Goal: Task Accomplishment & Management: Manage account settings

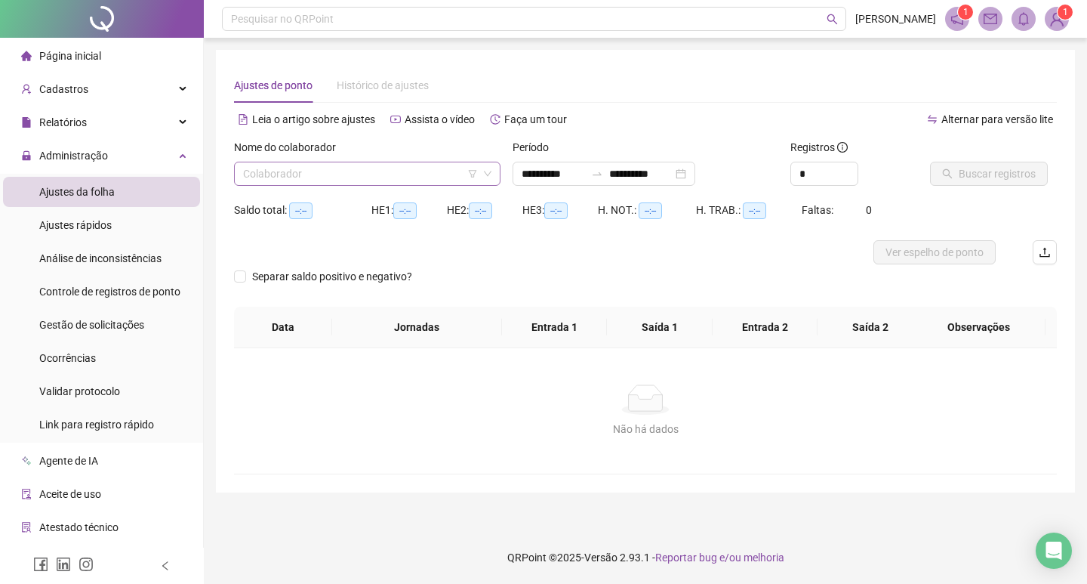
click at [381, 174] on input "search" at bounding box center [360, 173] width 235 height 23
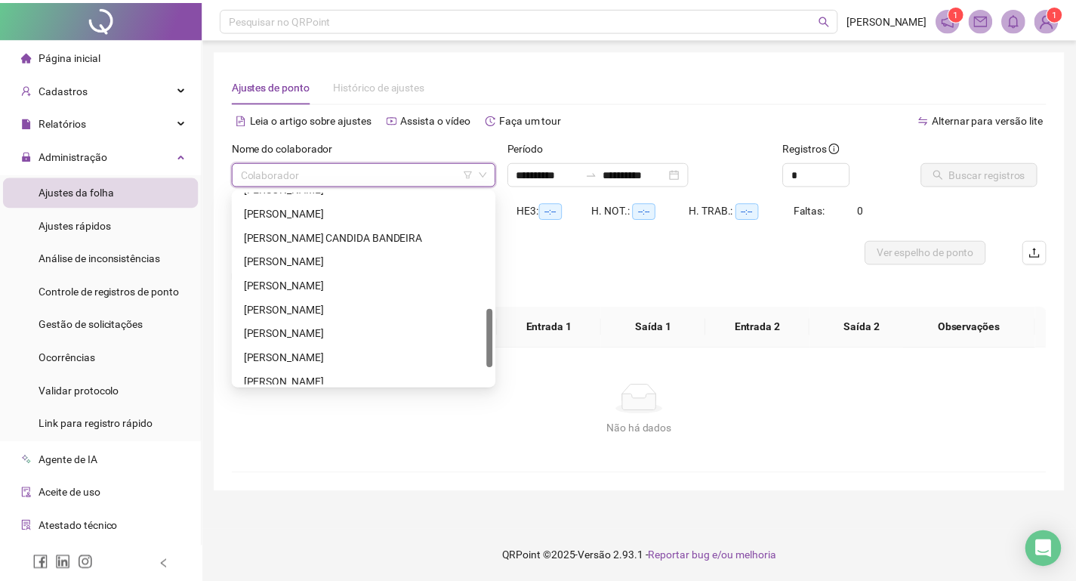
scroll to position [435, 0]
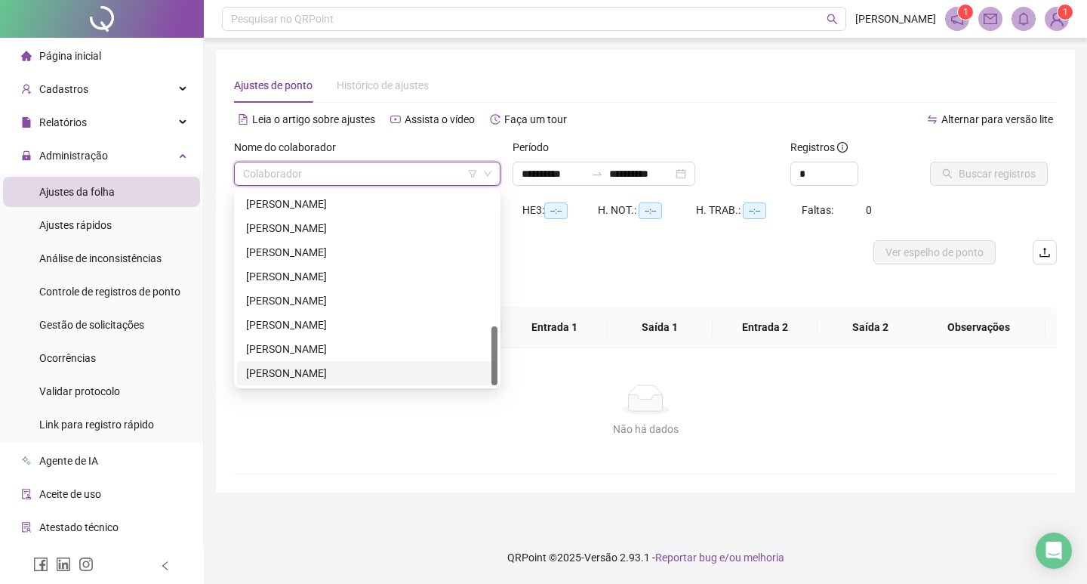
click at [398, 375] on div "[PERSON_NAME]" at bounding box center [367, 373] width 242 height 17
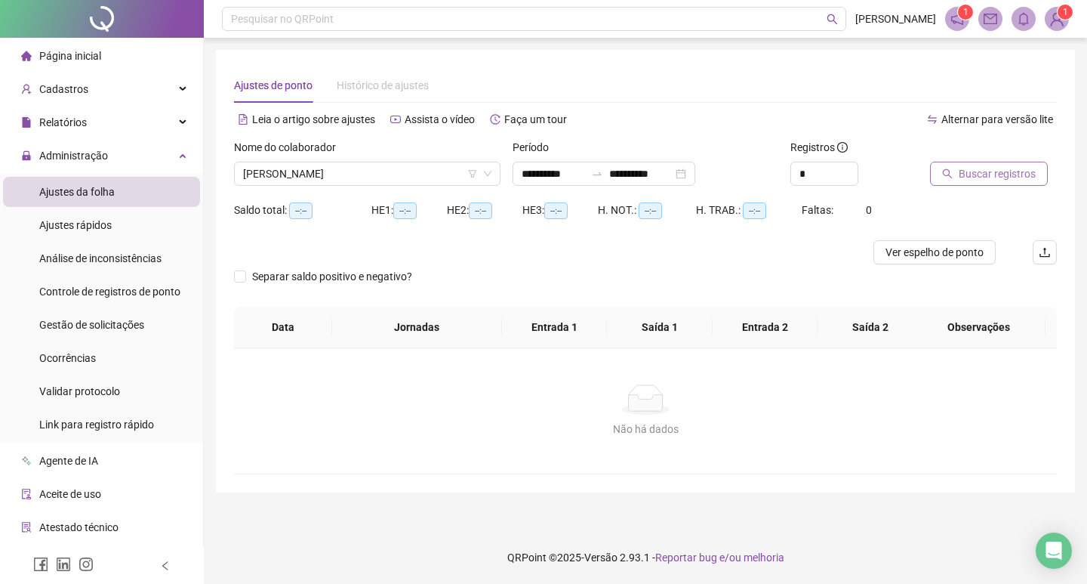
click at [1003, 177] on span "Buscar registros" at bounding box center [997, 173] width 77 height 17
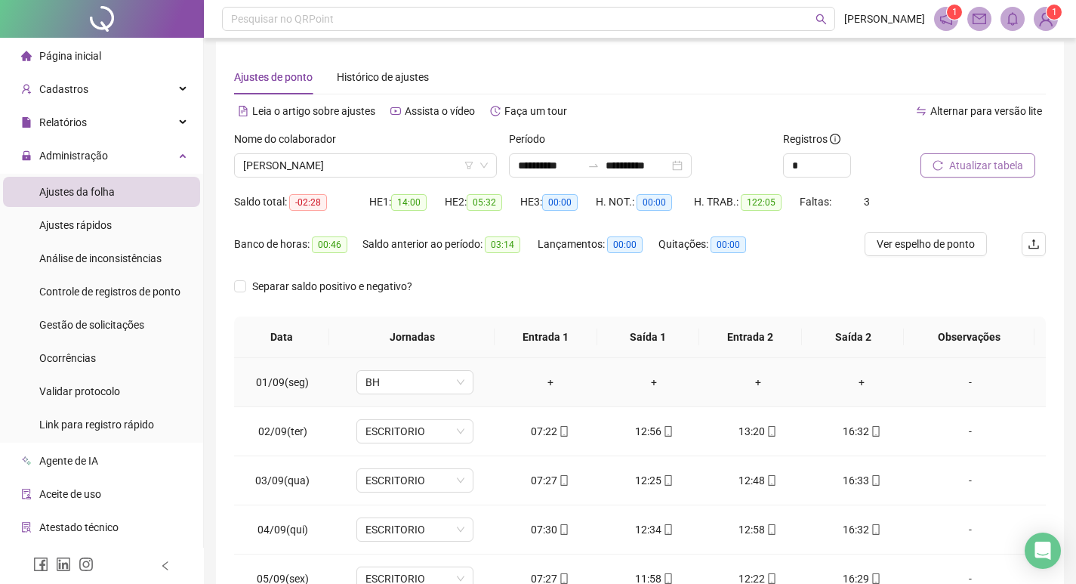
scroll to position [0, 0]
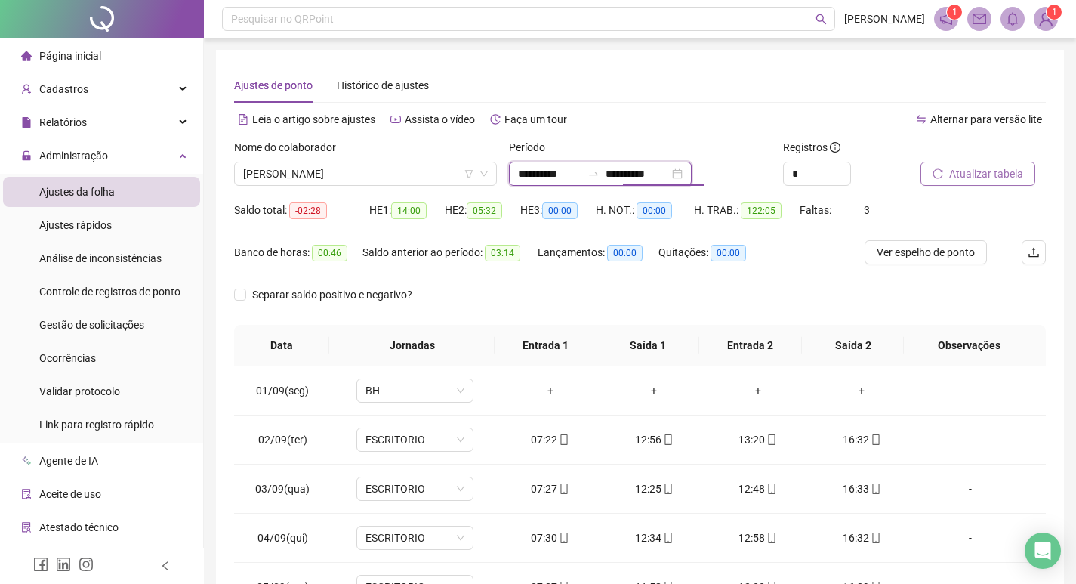
click at [669, 179] on input "**********" at bounding box center [637, 173] width 63 height 17
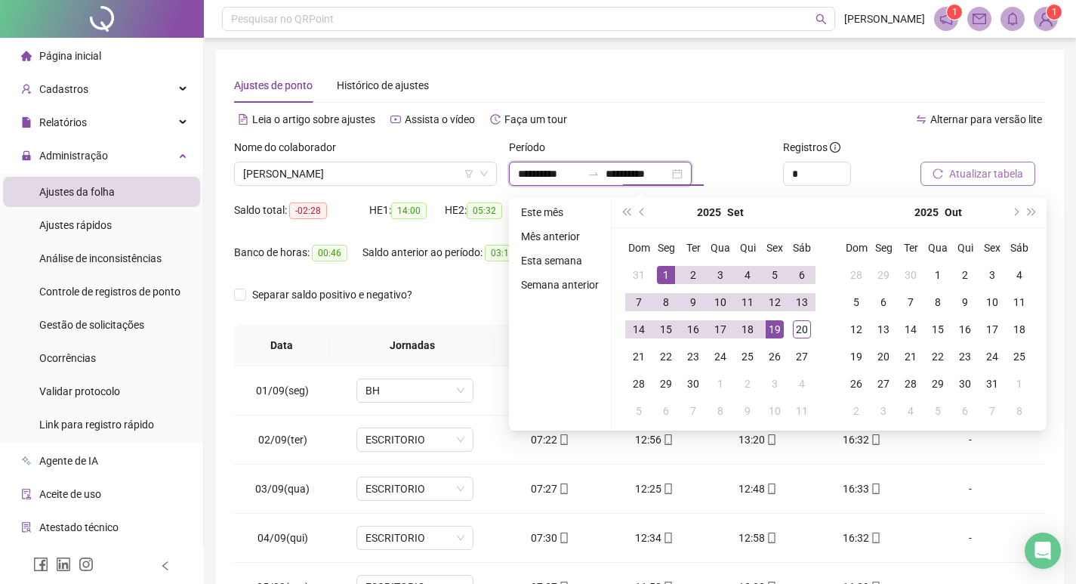
type input "**********"
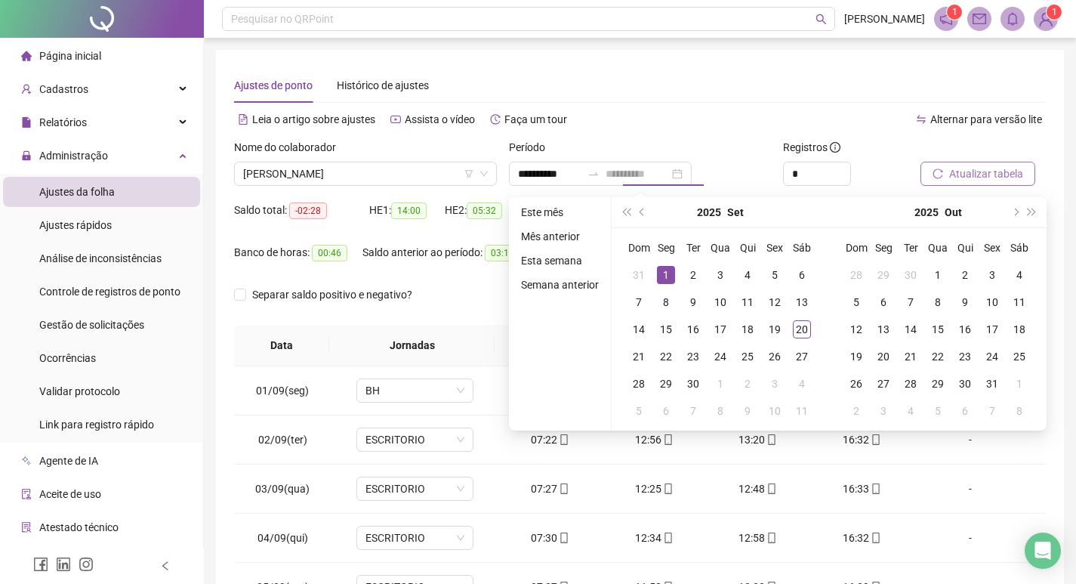
click at [662, 268] on div "1" at bounding box center [666, 275] width 18 height 18
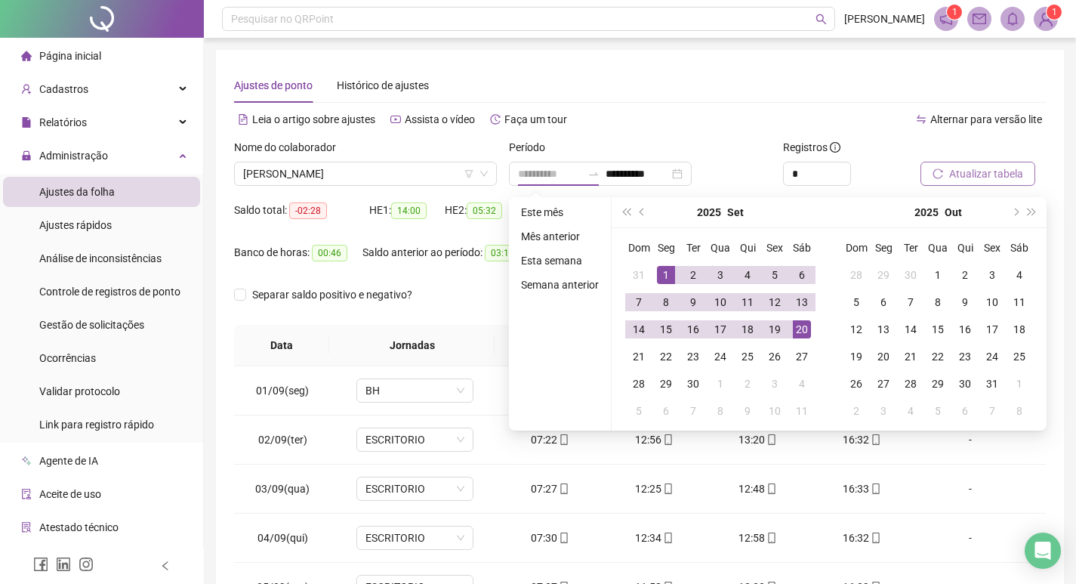
click at [797, 330] on div "20" at bounding box center [802, 329] width 18 height 18
type input "**********"
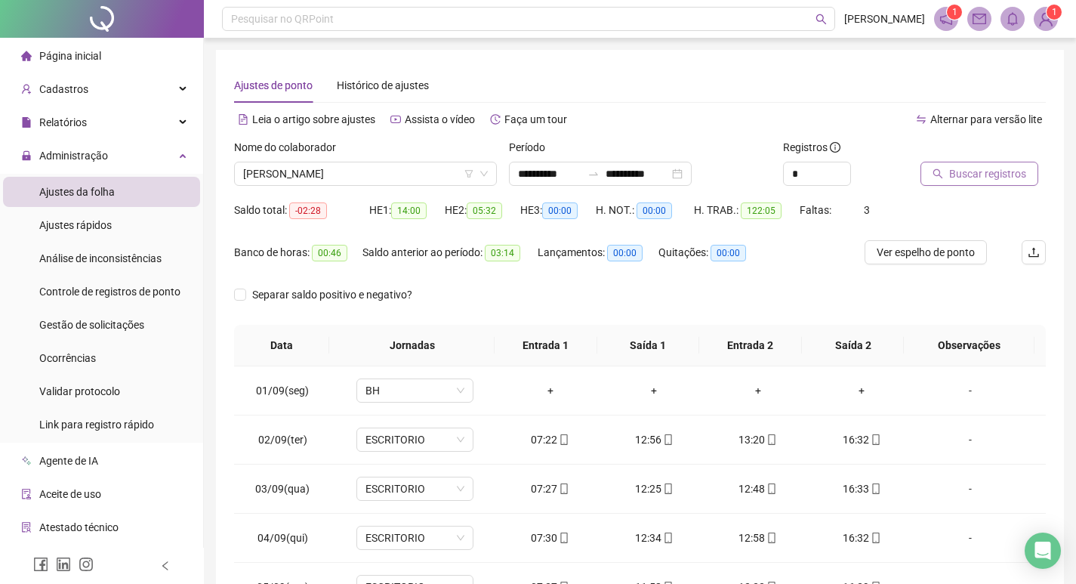
click at [973, 174] on span "Buscar registros" at bounding box center [987, 173] width 77 height 17
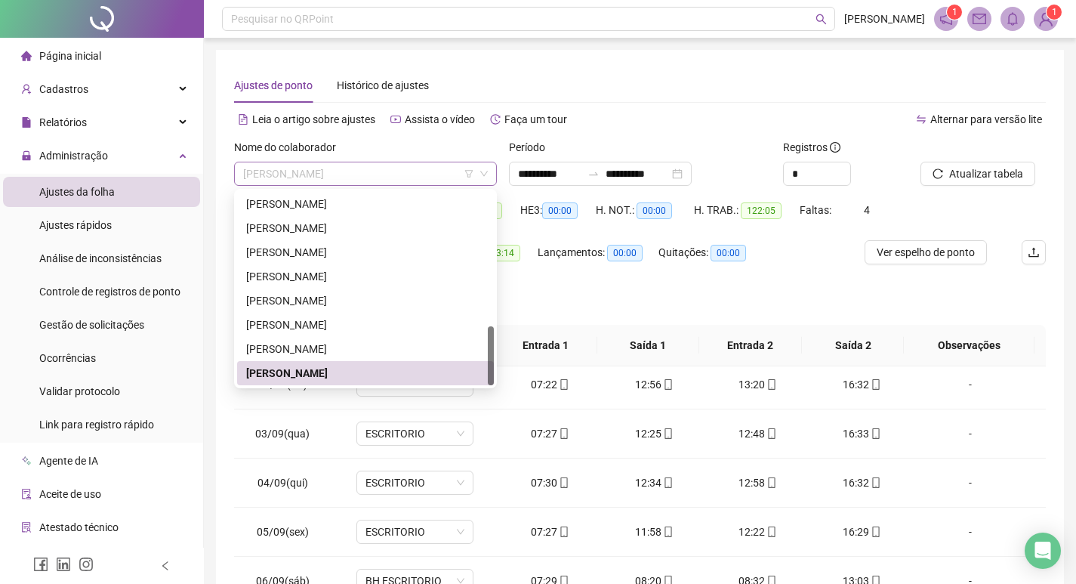
click at [424, 170] on span "[PERSON_NAME]" at bounding box center [365, 173] width 245 height 23
click at [360, 347] on div "[PERSON_NAME]" at bounding box center [365, 349] width 239 height 17
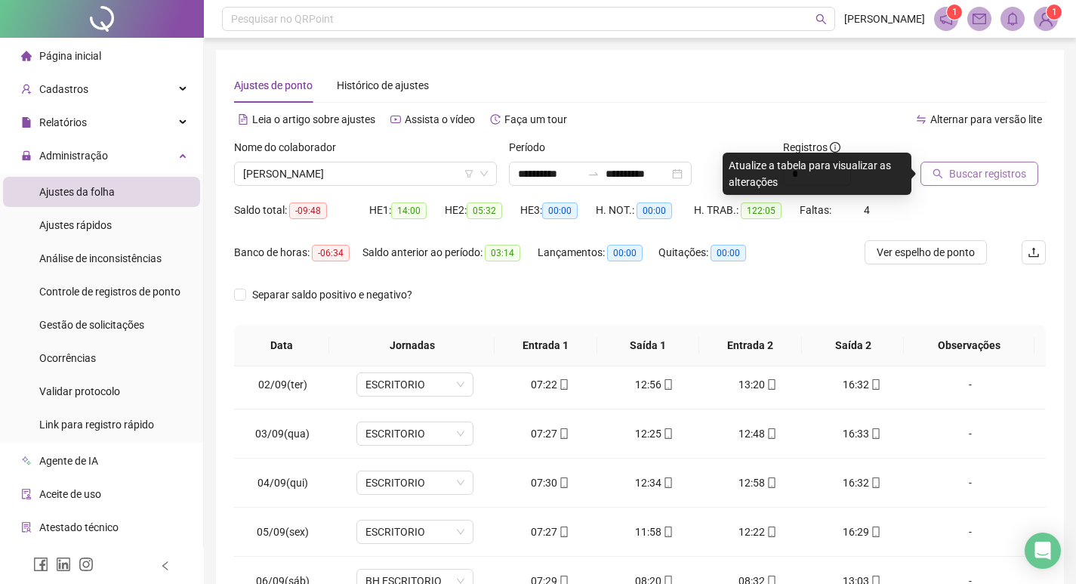
click at [977, 178] on span "Buscar registros" at bounding box center [987, 173] width 77 height 17
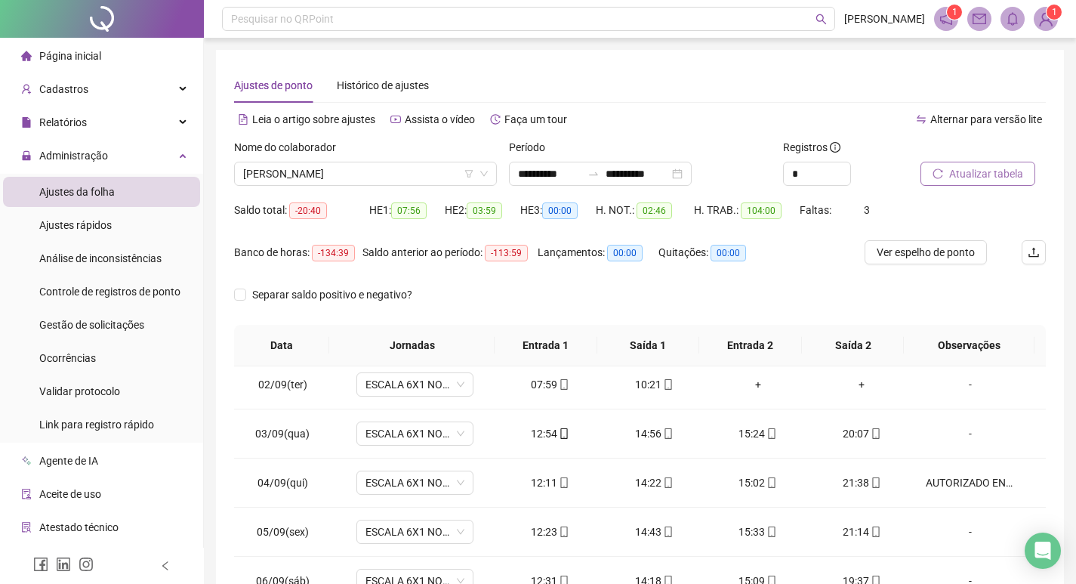
click at [373, 275] on div "Saldo anterior ao período: -113:59" at bounding box center [449, 261] width 175 height 42
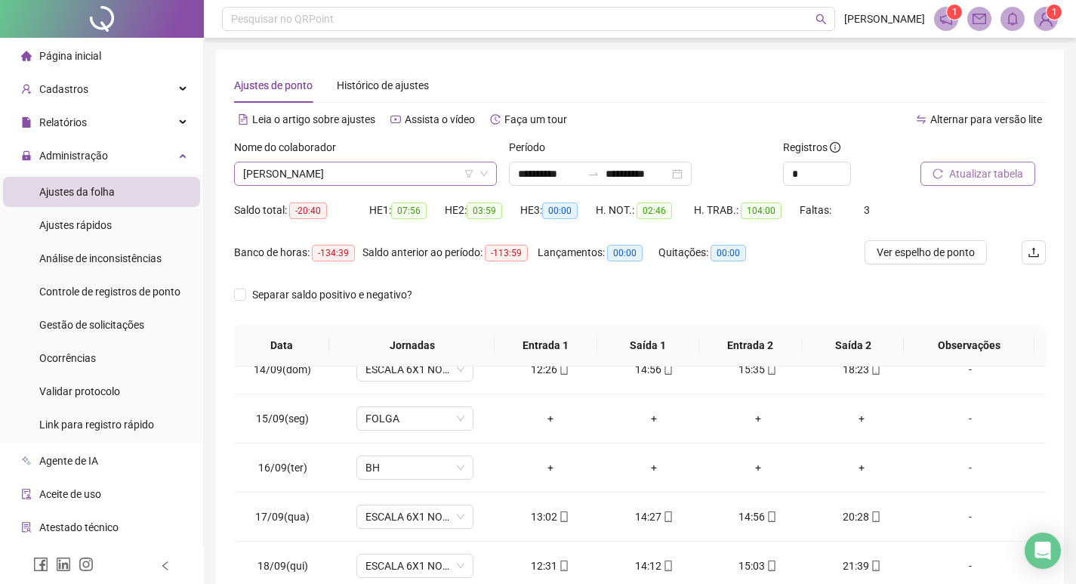
click at [431, 174] on span "[PERSON_NAME]" at bounding box center [365, 173] width 245 height 23
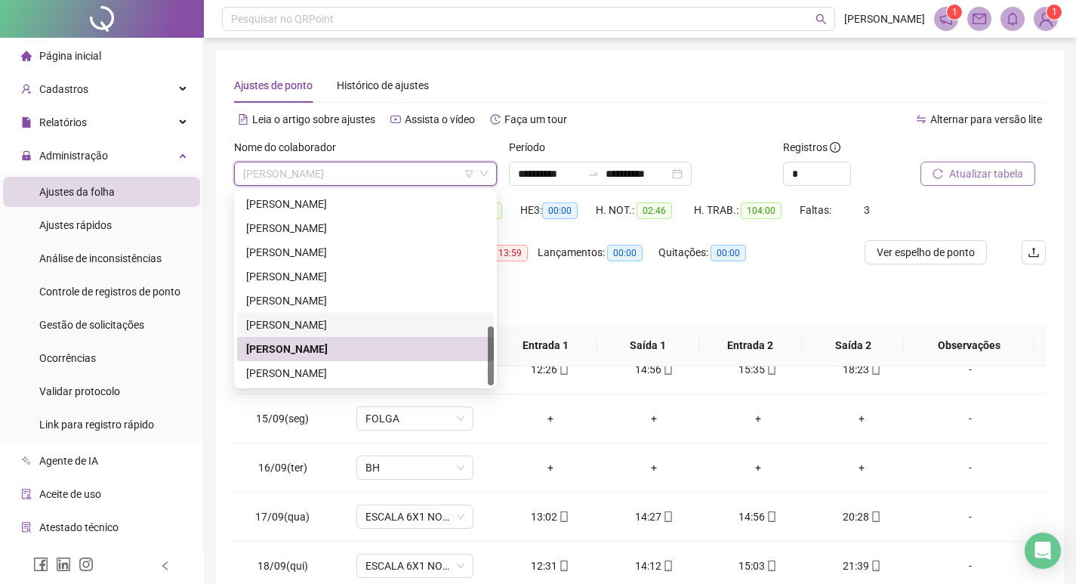
click at [343, 331] on div "[PERSON_NAME]" at bounding box center [365, 324] width 239 height 17
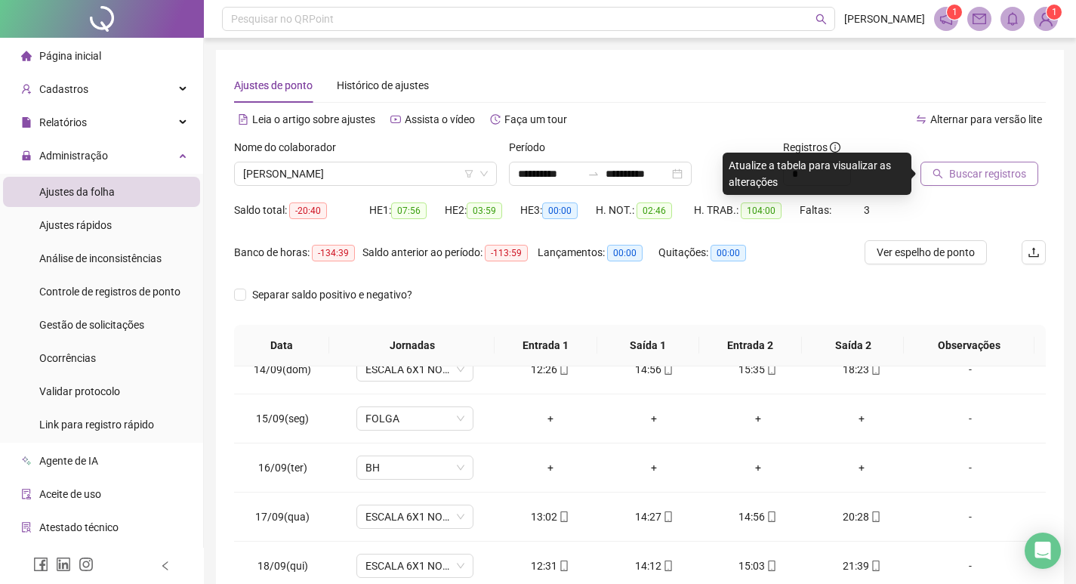
click at [1007, 172] on span "Buscar registros" at bounding box center [987, 173] width 77 height 17
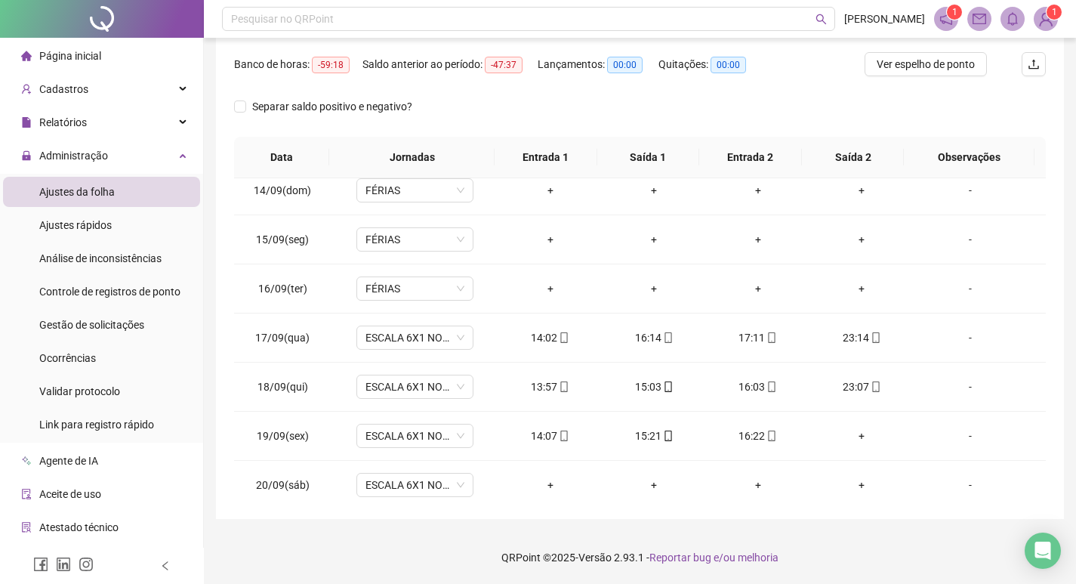
scroll to position [659, 0]
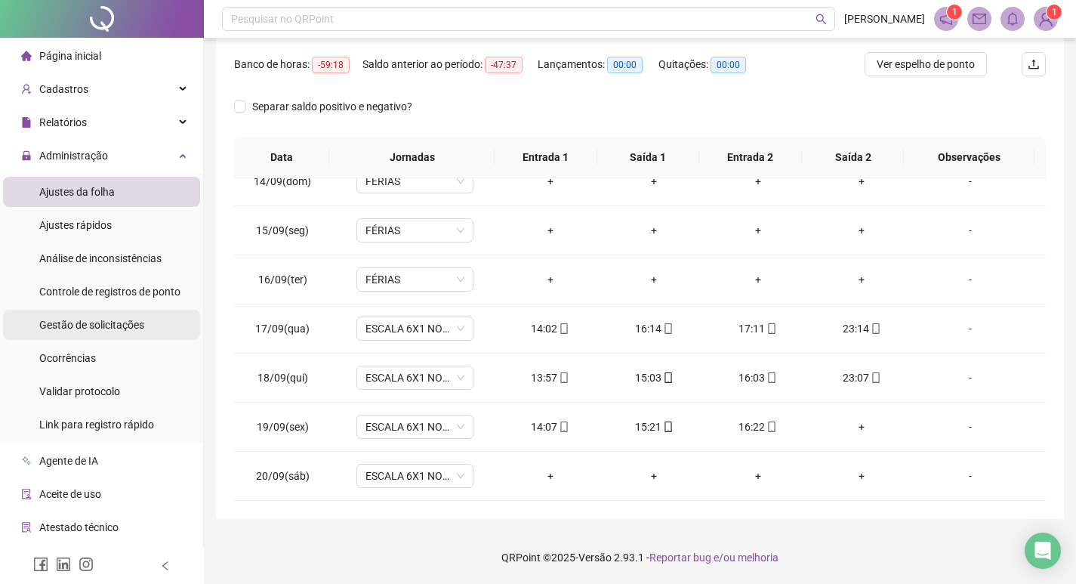
click at [97, 319] on span "Gestão de solicitações" at bounding box center [91, 325] width 105 height 12
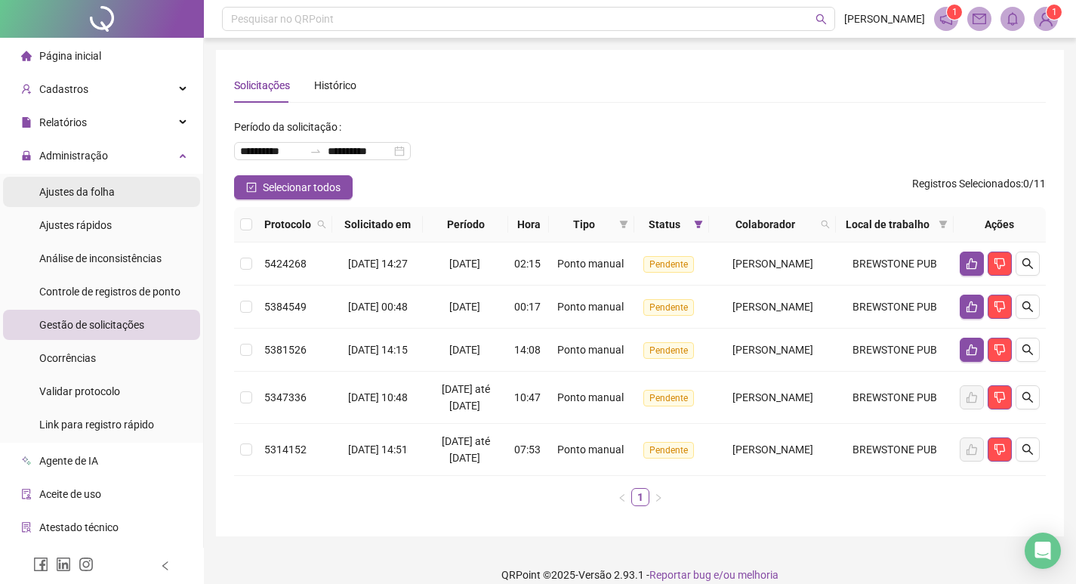
click at [93, 197] on span "Ajustes da folha" at bounding box center [77, 192] width 76 height 12
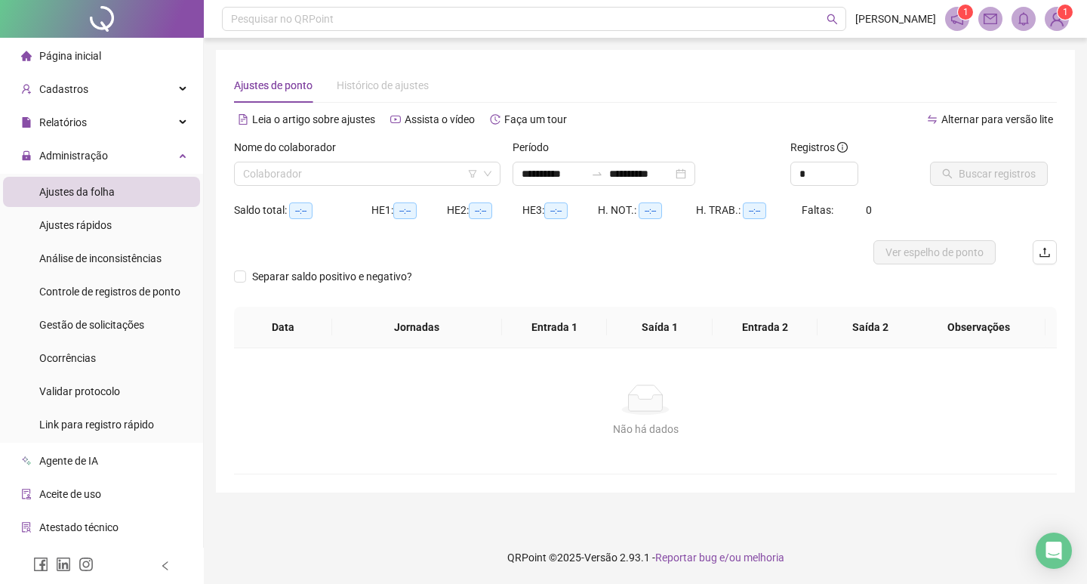
type input "**********"
click at [385, 173] on input "search" at bounding box center [360, 173] width 235 height 23
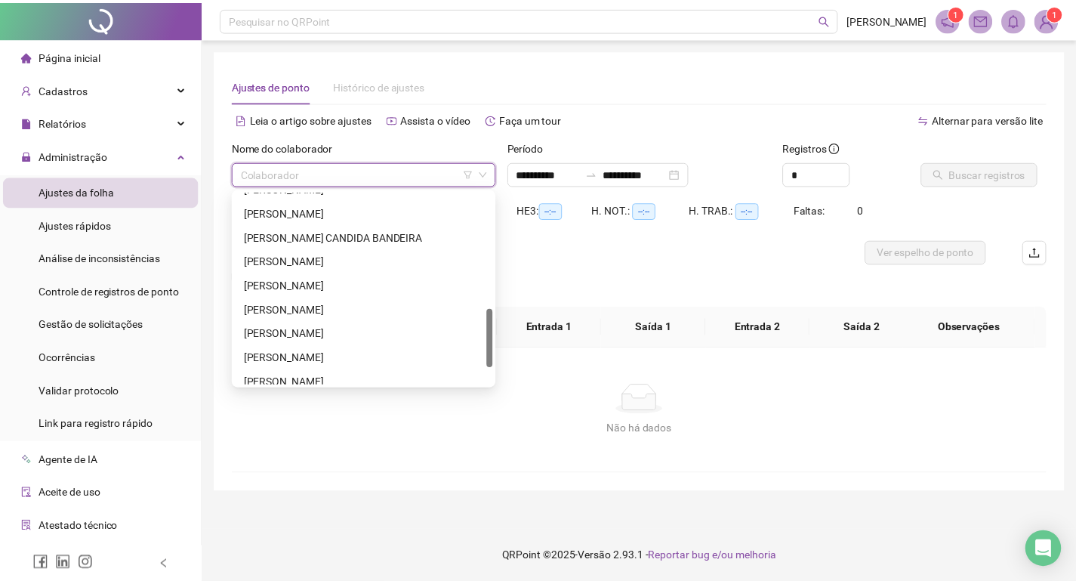
scroll to position [435, 0]
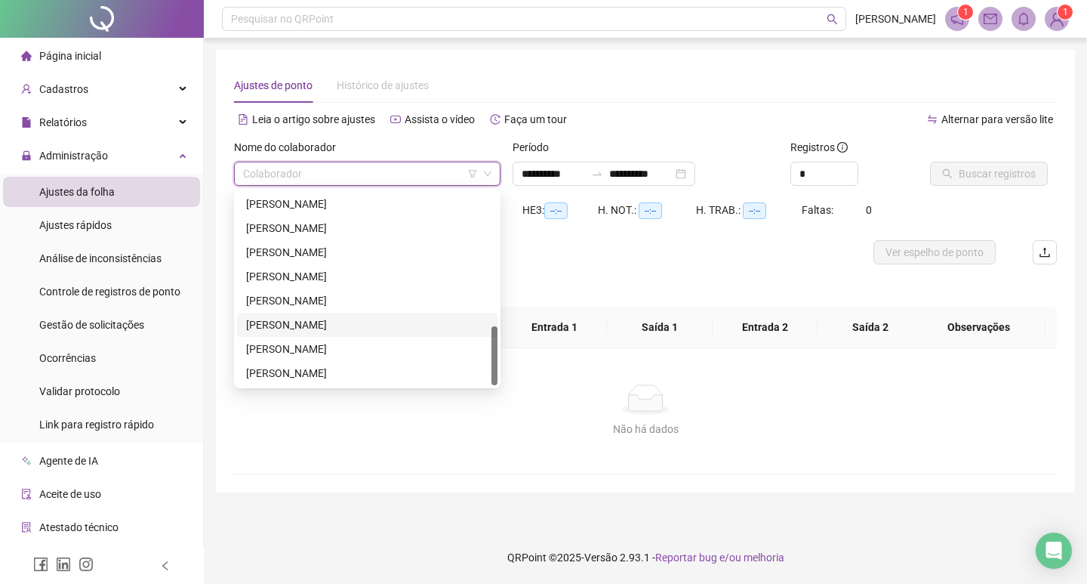
click at [314, 321] on div "[PERSON_NAME]" at bounding box center [367, 324] width 242 height 17
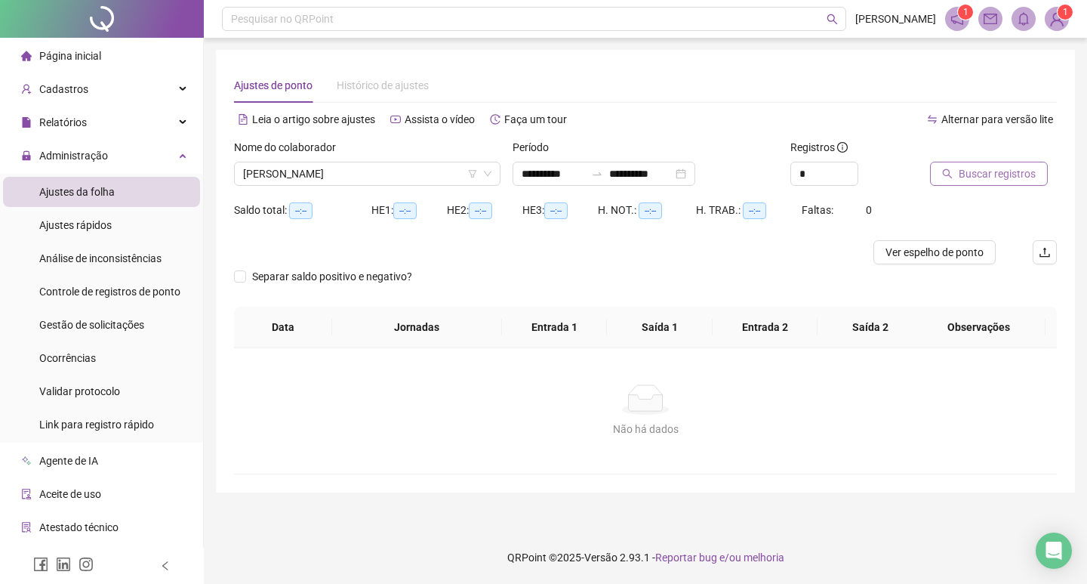
click at [1016, 181] on span "Buscar registros" at bounding box center [997, 173] width 77 height 17
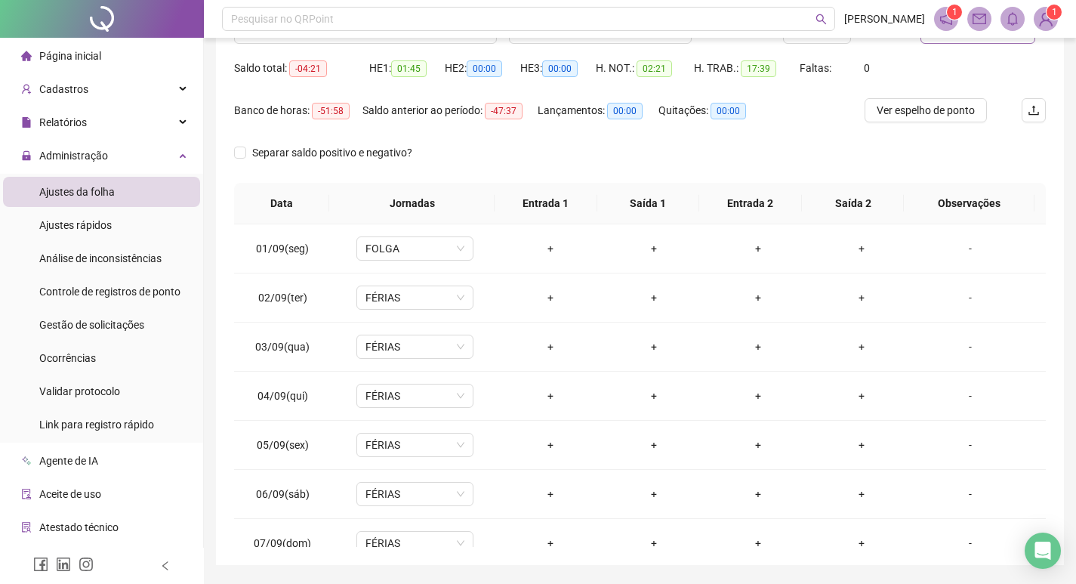
scroll to position [0, 0]
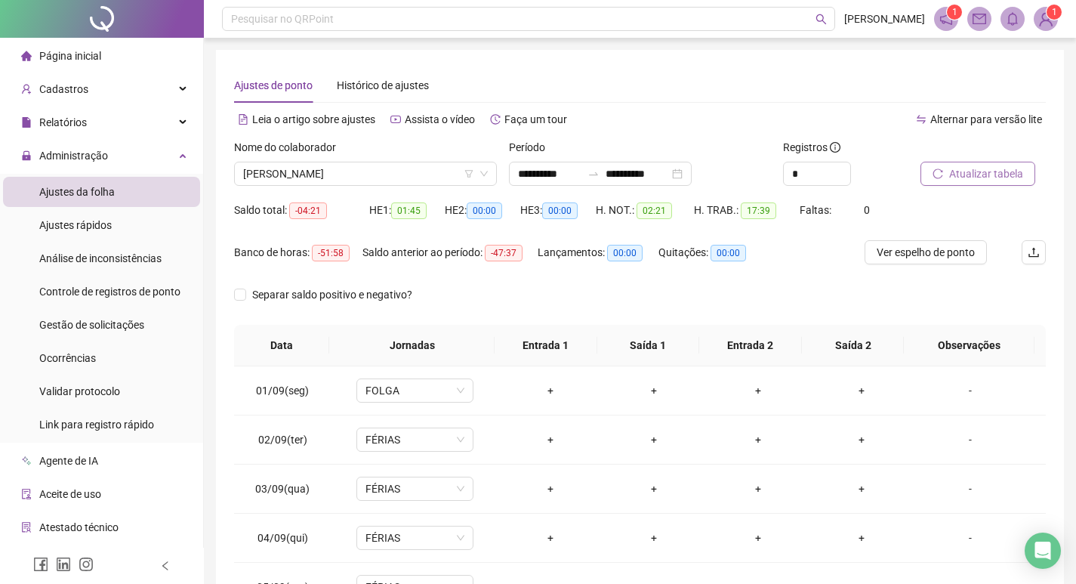
click at [976, 182] on button "Atualizar tabela" at bounding box center [977, 174] width 115 height 24
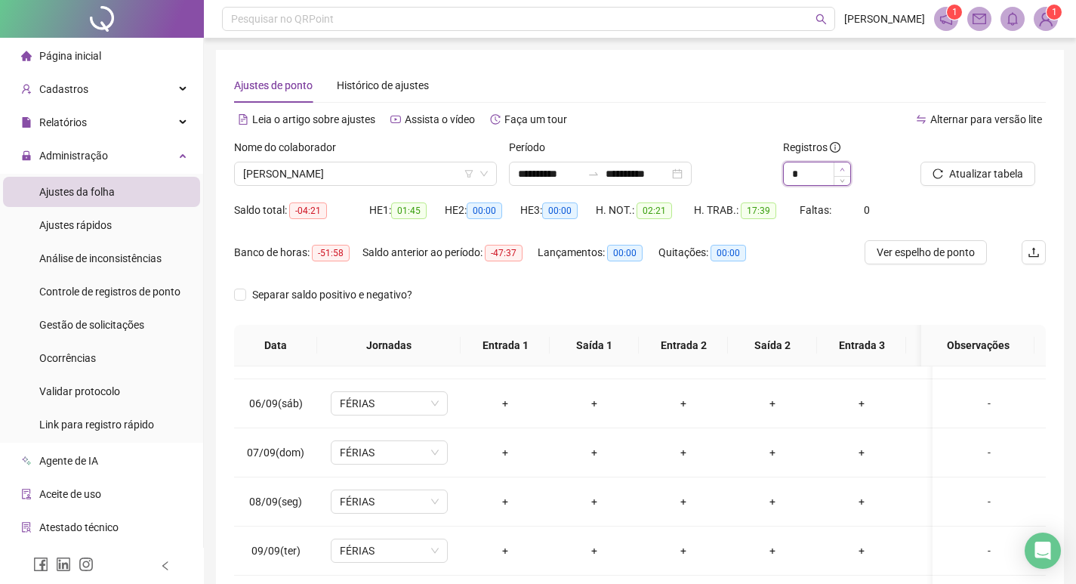
click at [844, 171] on icon "up" at bounding box center [842, 169] width 5 height 5
type input "*"
click at [844, 171] on icon "up" at bounding box center [842, 169] width 5 height 5
click at [1008, 177] on span "Atualizar tabela" at bounding box center [986, 173] width 74 height 17
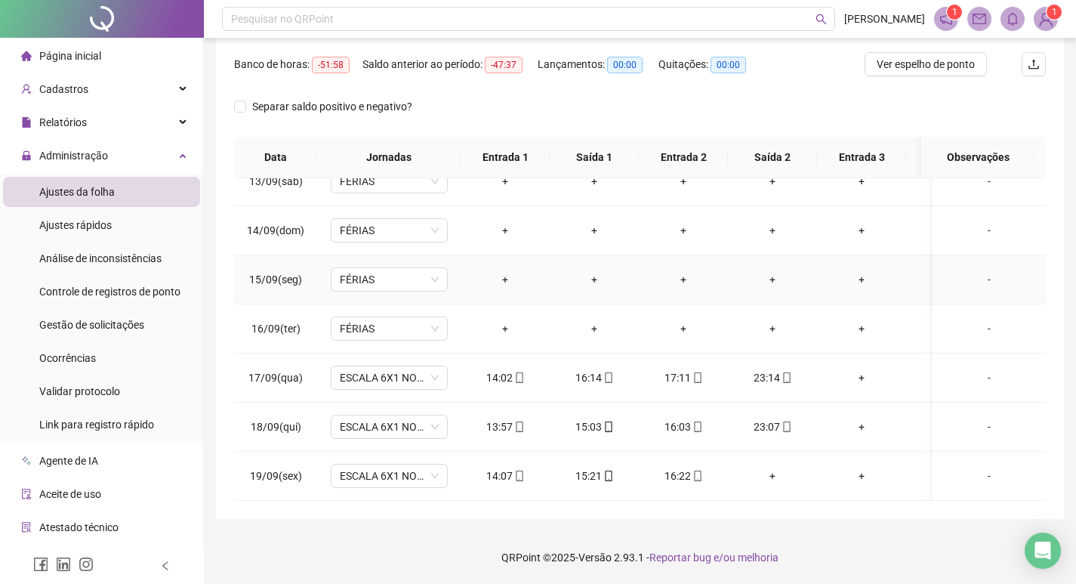
scroll to position [621, 0]
